Goal: Task Accomplishment & Management: Manage account settings

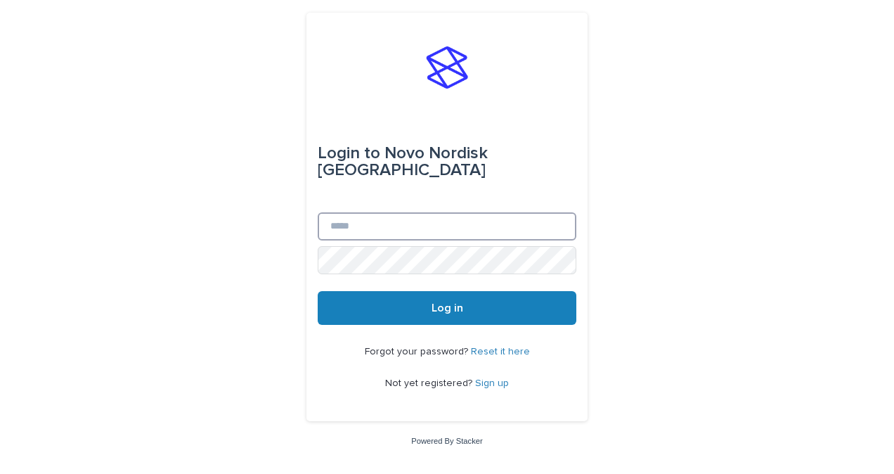
click at [378, 212] on input "Email" at bounding box center [447, 226] width 259 height 28
type input "**********"
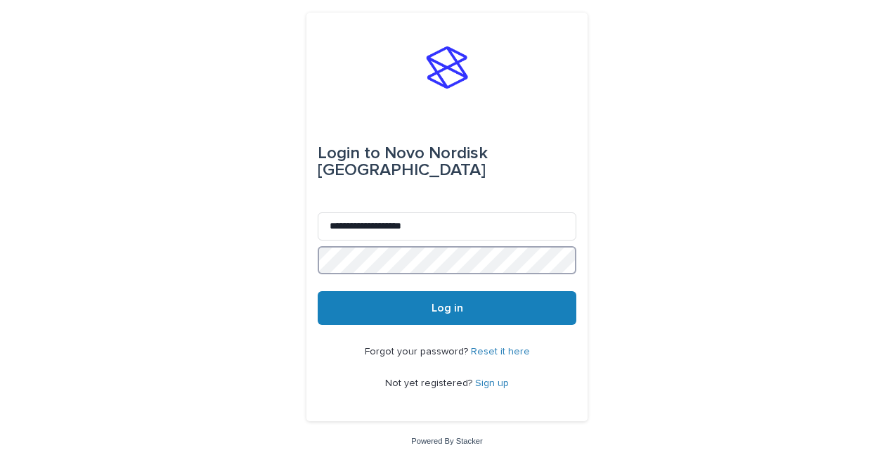
click at [318, 291] on button "Log in" at bounding box center [447, 308] width 259 height 34
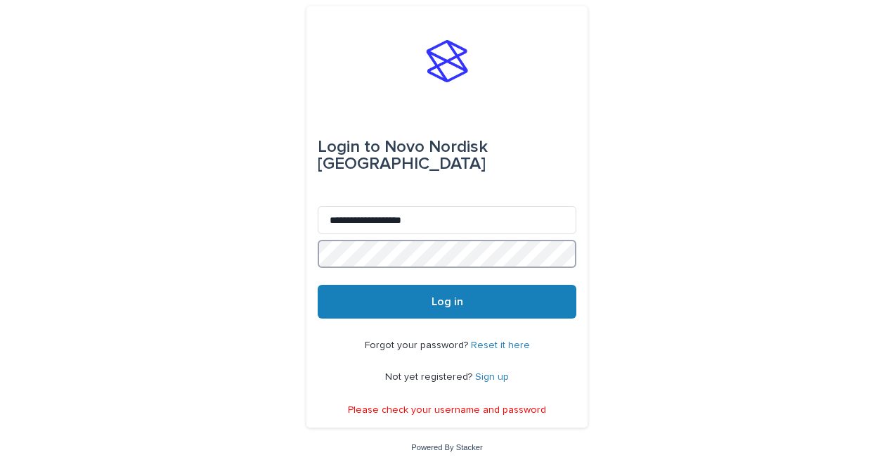
click at [228, 231] on div "**********" at bounding box center [447, 237] width 894 height 474
click at [318, 285] on button "Log in" at bounding box center [447, 302] width 259 height 34
click at [492, 372] on link "Sign up" at bounding box center [492, 377] width 34 height 10
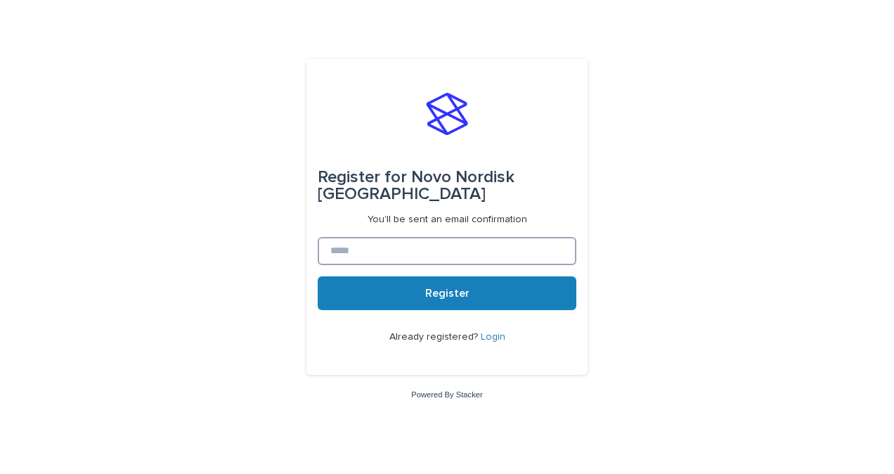
click at [455, 237] on input at bounding box center [447, 251] width 259 height 28
type input "**********"
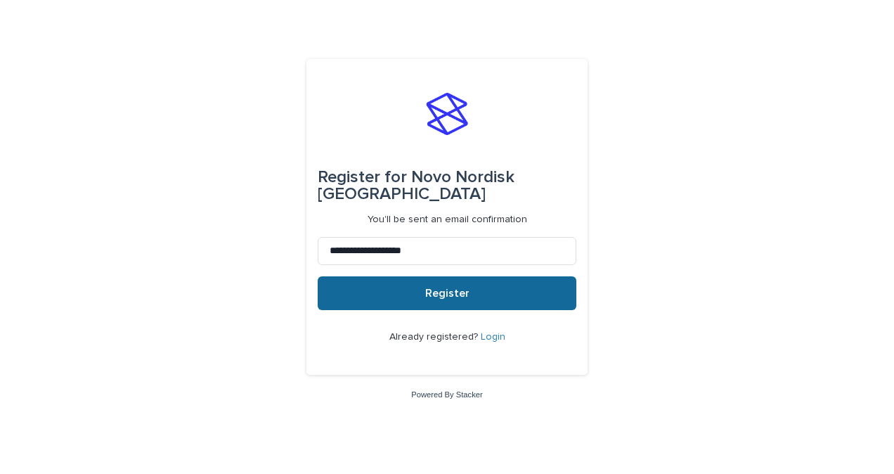
click at [447, 292] on button "Register" at bounding box center [447, 293] width 259 height 34
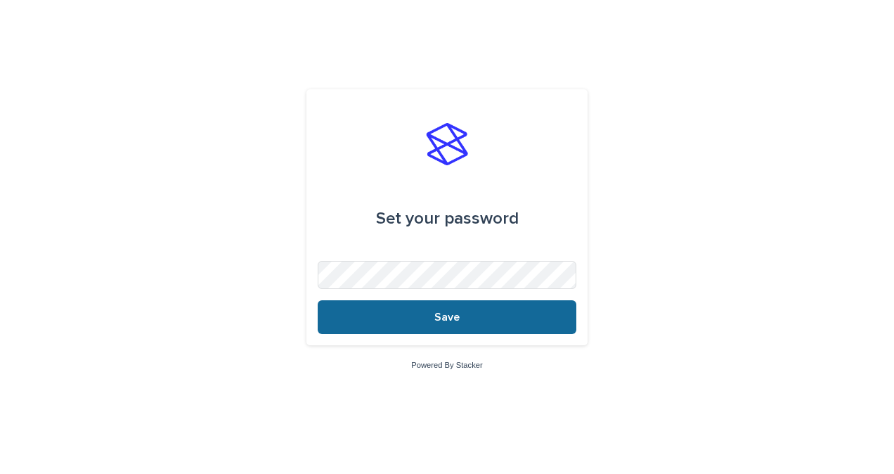
click at [449, 321] on span "Save" at bounding box center [446, 316] width 25 height 11
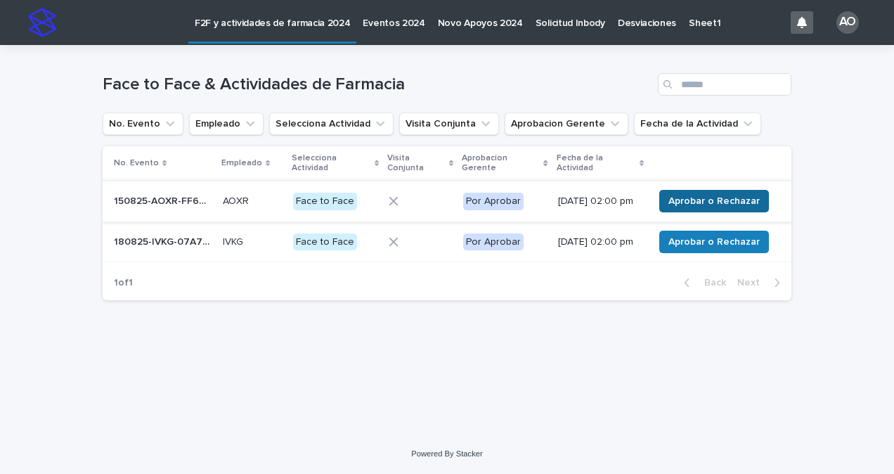
click at [678, 203] on span "Aprobar o Rechazar" at bounding box center [714, 201] width 91 height 14
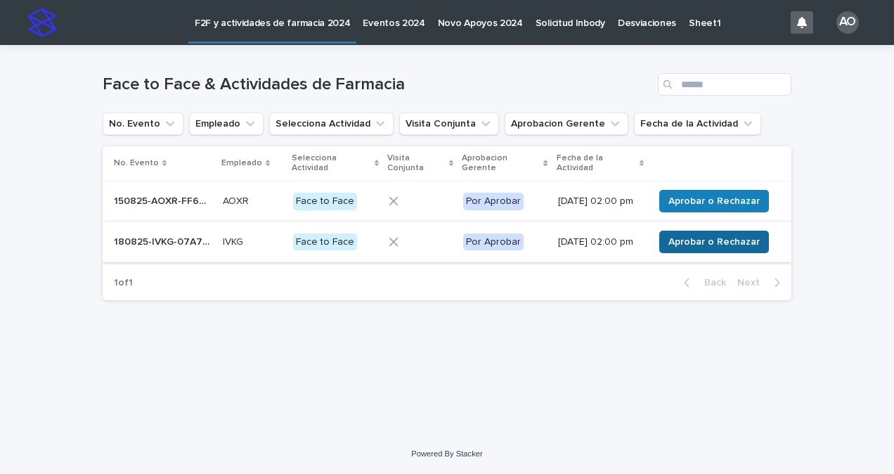
click at [696, 237] on button "Aprobar o Rechazar" at bounding box center [714, 242] width 110 height 22
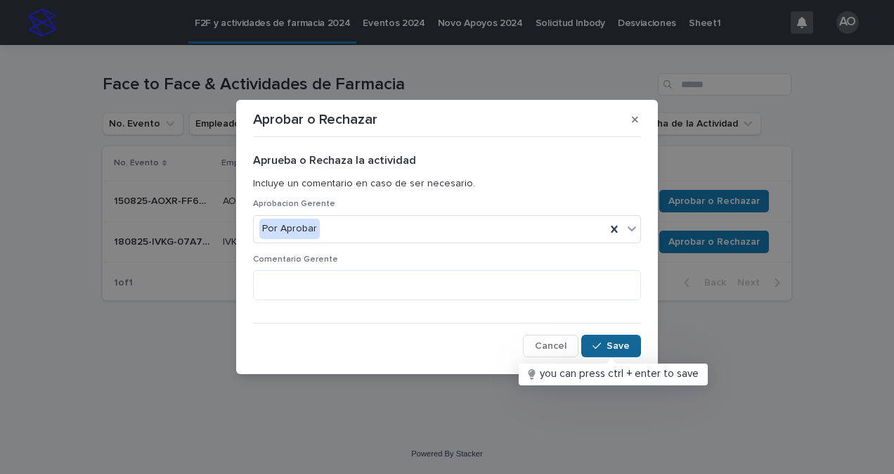
click at [607, 344] on span "Save" at bounding box center [618, 346] width 23 height 10
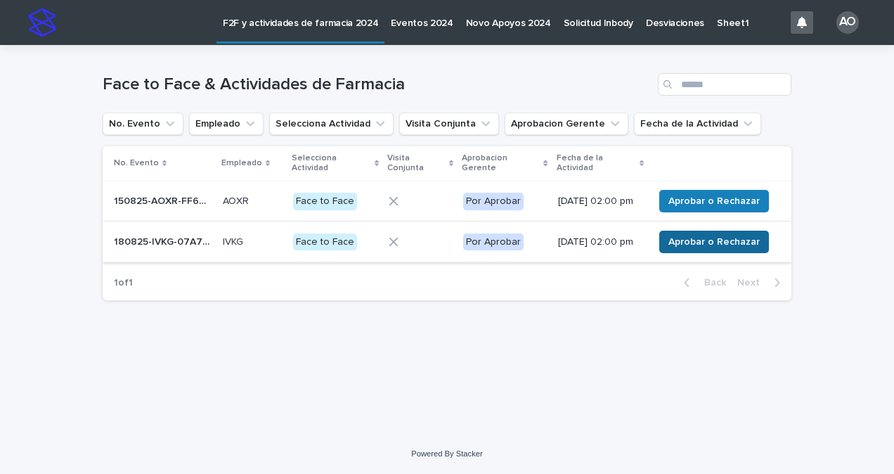
click at [676, 245] on span "Aprobar o Rechazar" at bounding box center [714, 242] width 91 height 14
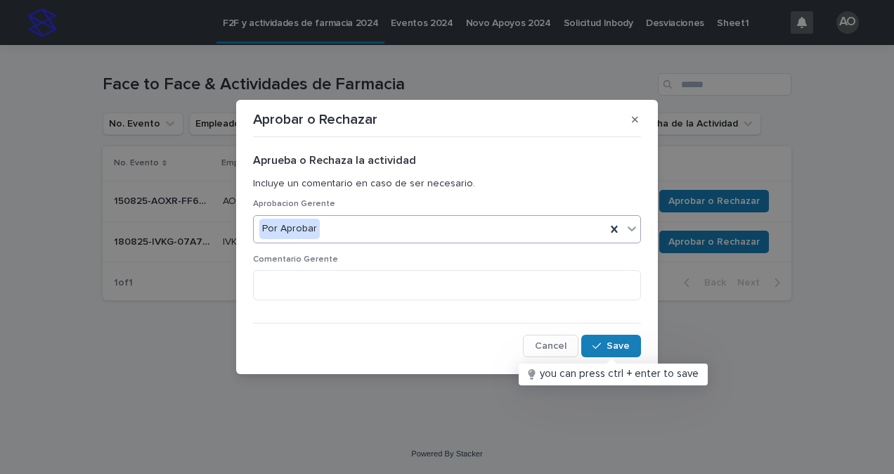
click at [637, 232] on icon at bounding box center [632, 228] width 14 height 14
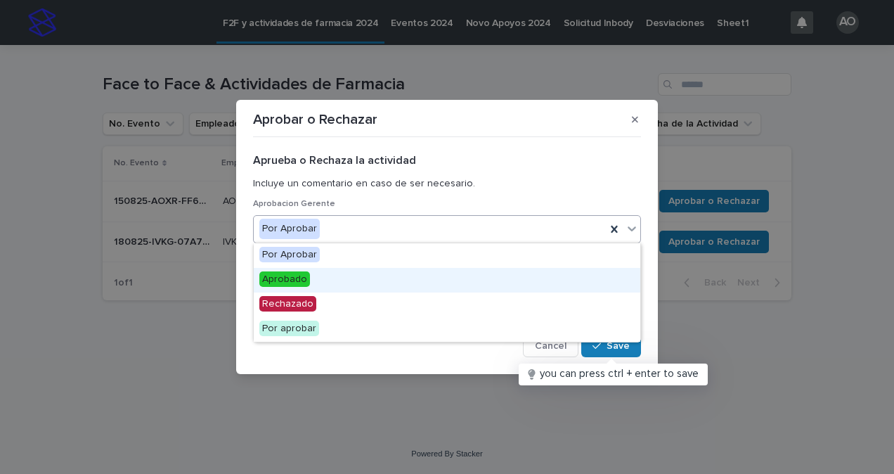
click at [302, 283] on span "Aprobado" at bounding box center [284, 278] width 51 height 15
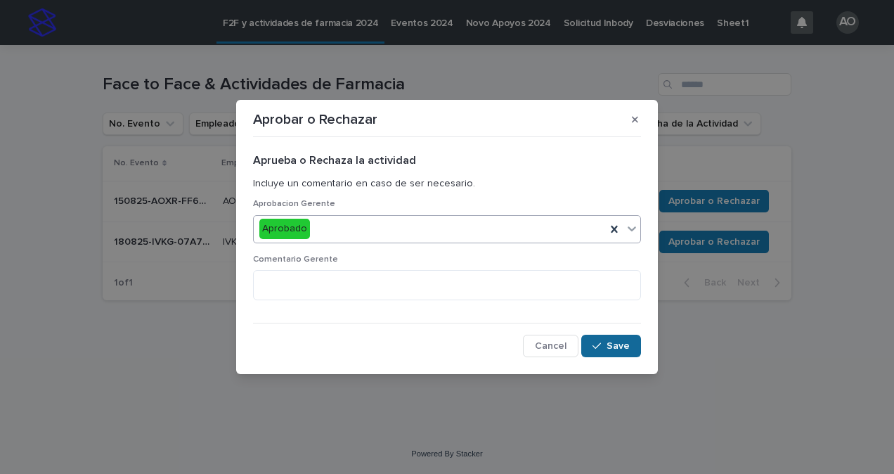
click at [614, 352] on button "Save" at bounding box center [611, 346] width 60 height 22
